Goal: Task Accomplishment & Management: Use online tool/utility

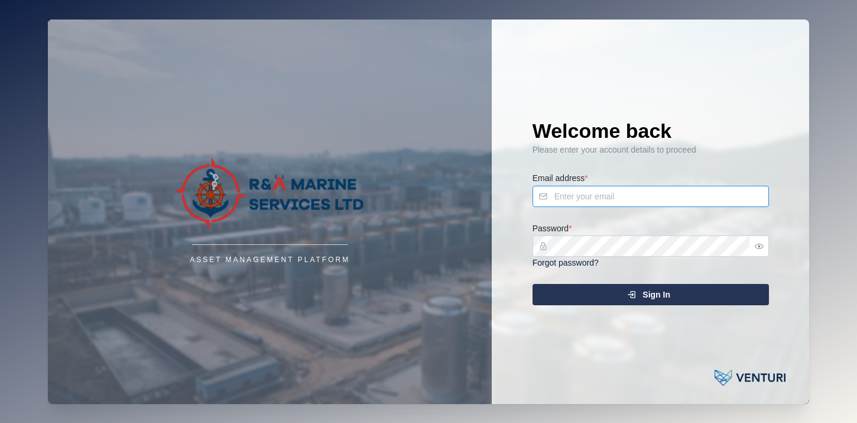
click at [629, 200] on input "Email address *" at bounding box center [650, 196] width 236 height 21
type input "[PERSON_NAME][EMAIL_ADDRESS][DOMAIN_NAME]"
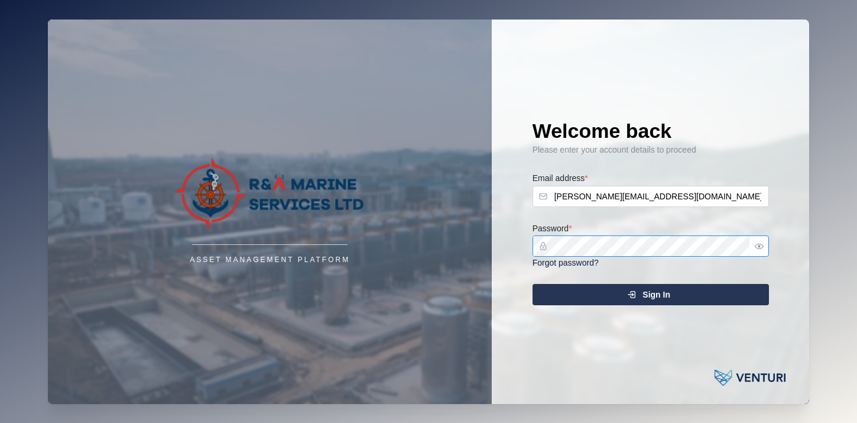
click at [532, 284] on button "Sign In" at bounding box center [650, 294] width 236 height 21
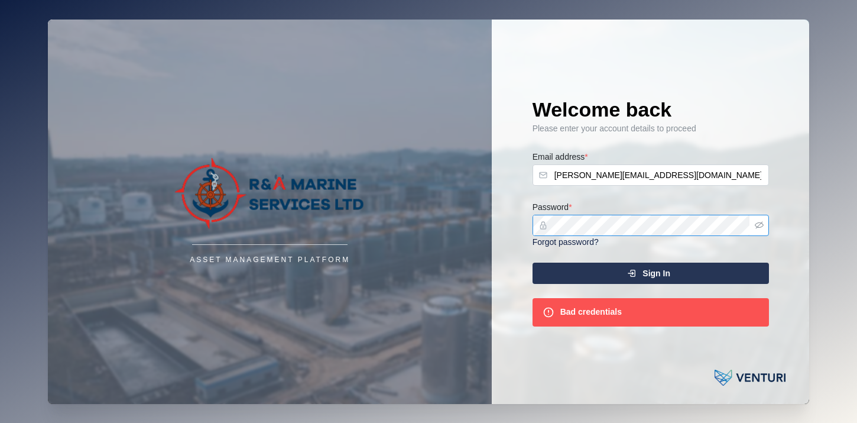
click at [759, 226] on icon "button" at bounding box center [759, 224] width 9 height 9
click at [612, 274] on div "Sign In" at bounding box center [648, 273] width 217 height 20
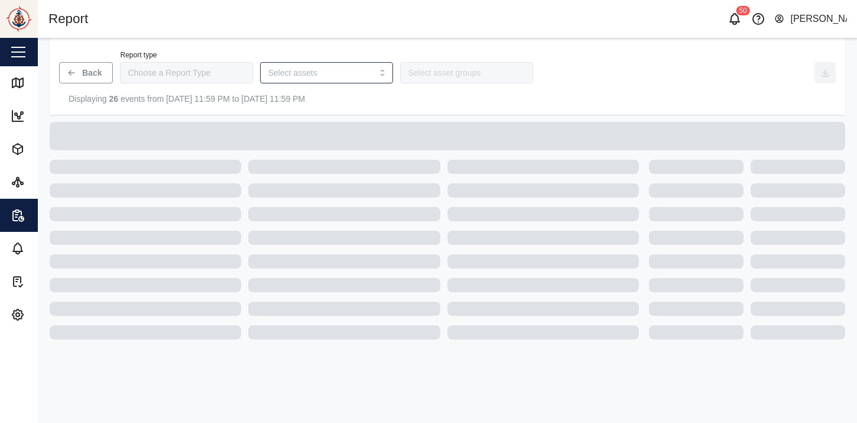
type input "Trip History"
